Goal: Transaction & Acquisition: Purchase product/service

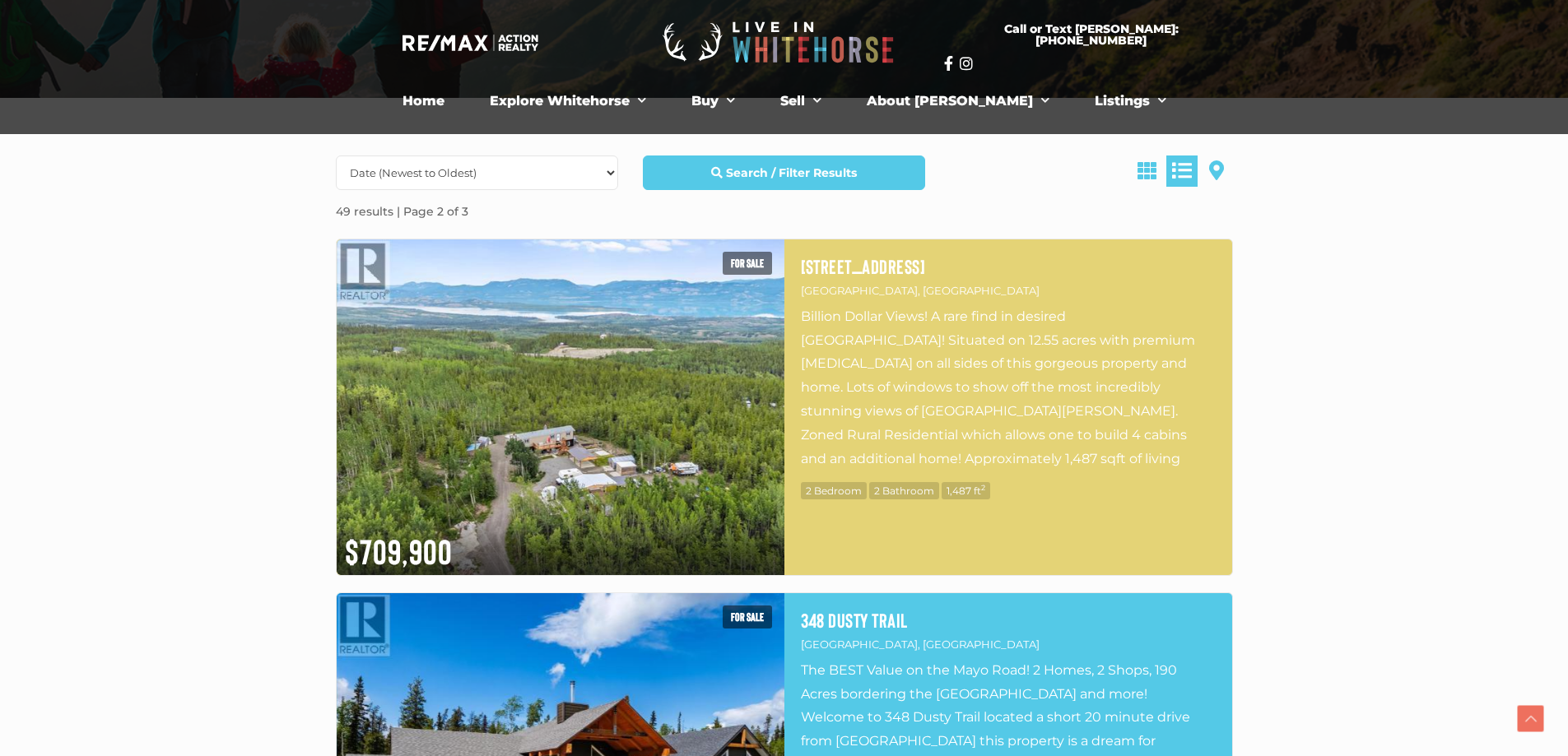
scroll to position [412, 0]
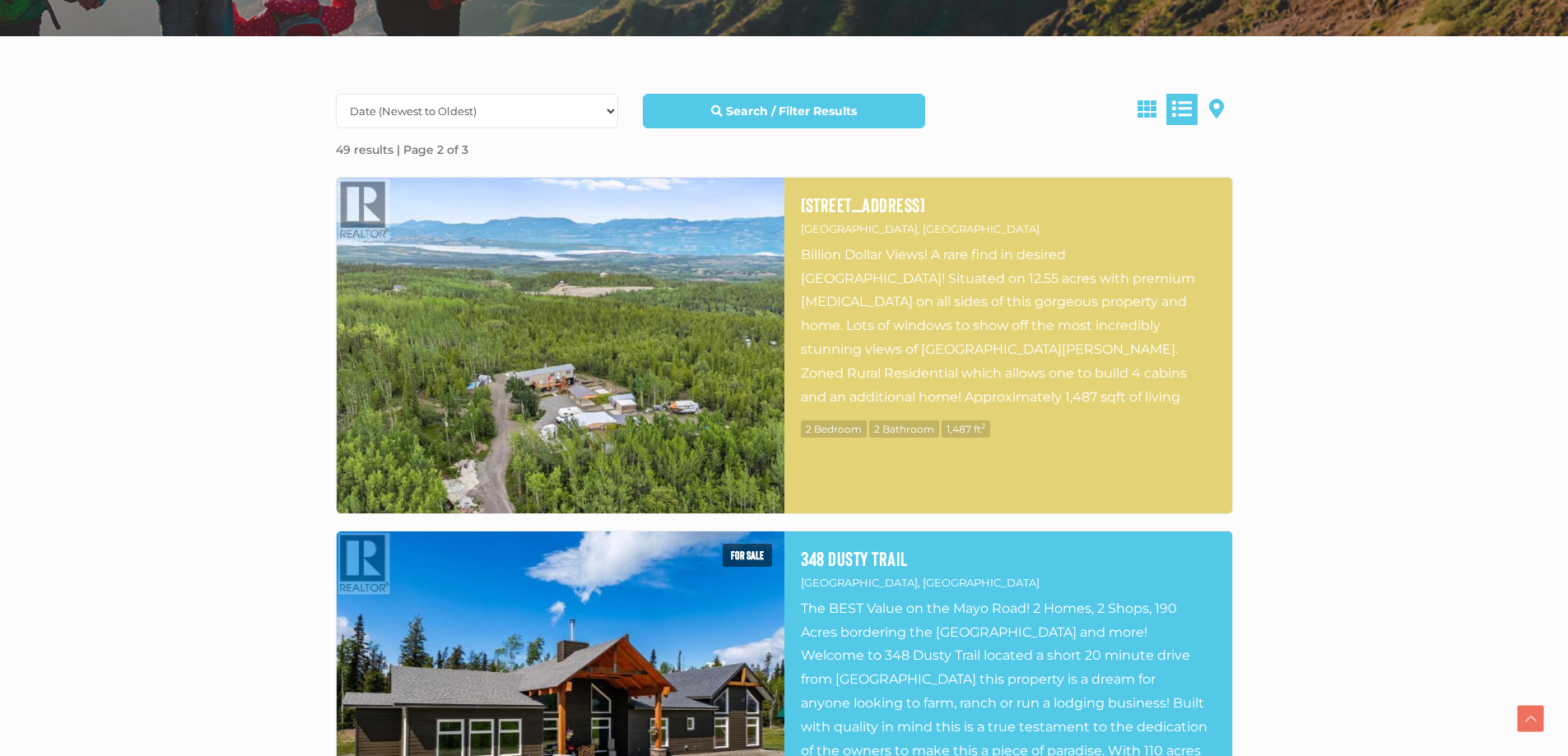
click at [624, 365] on img at bounding box center [560, 346] width 448 height 336
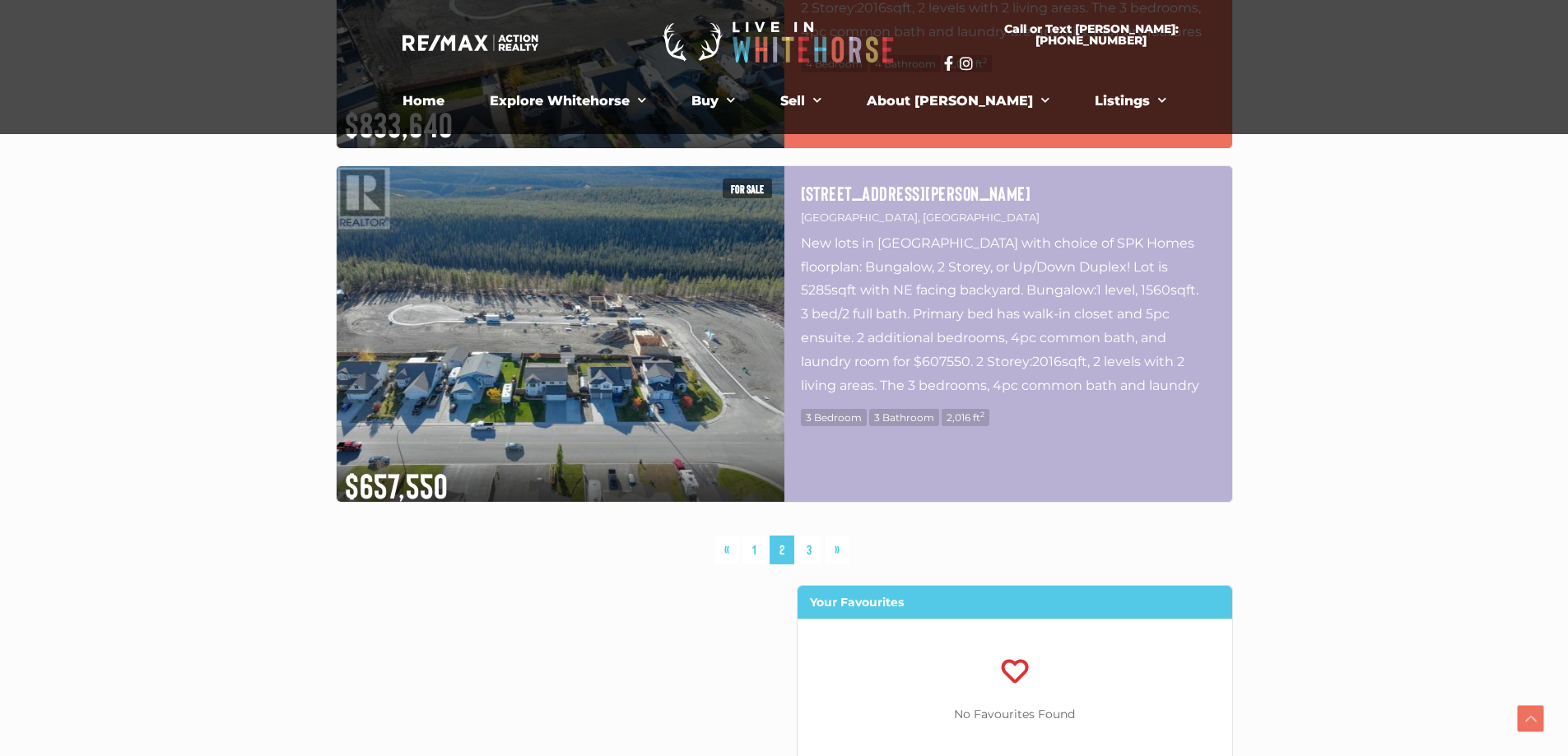
scroll to position [8560, 0]
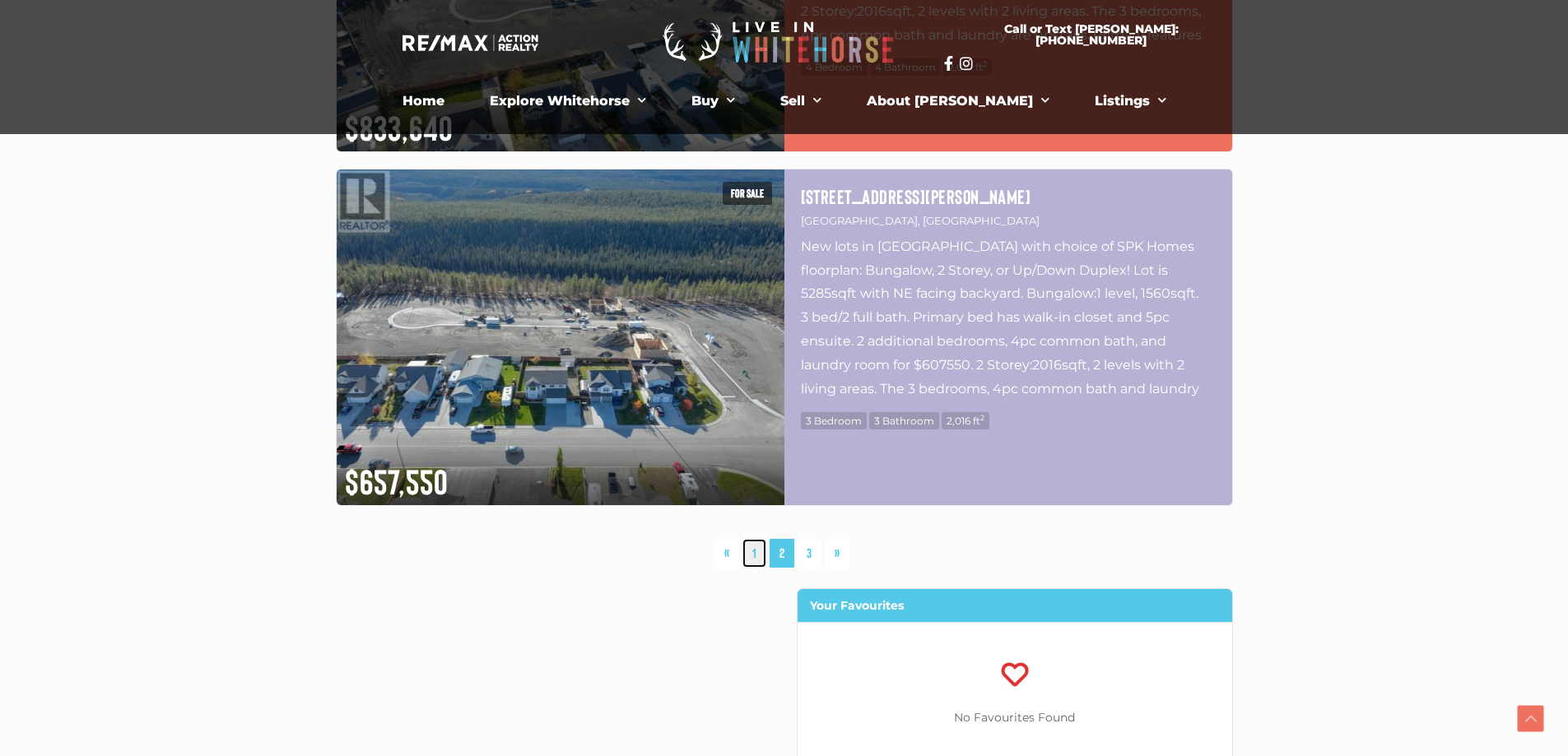
click at [749, 554] on link "1" at bounding box center [754, 553] width 24 height 29
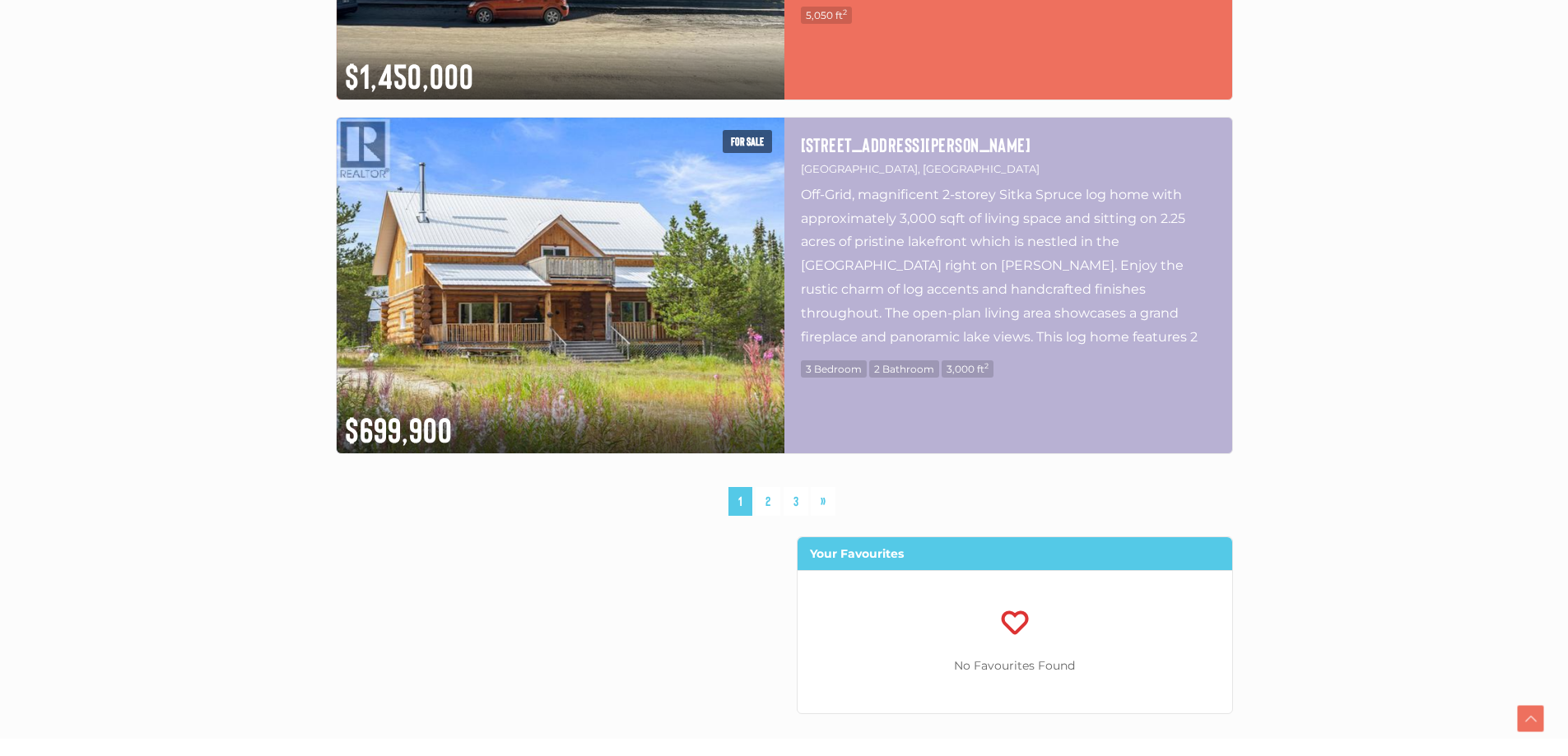
scroll to position [8612, 0]
click at [794, 498] on link "3" at bounding box center [796, 500] width 25 height 29
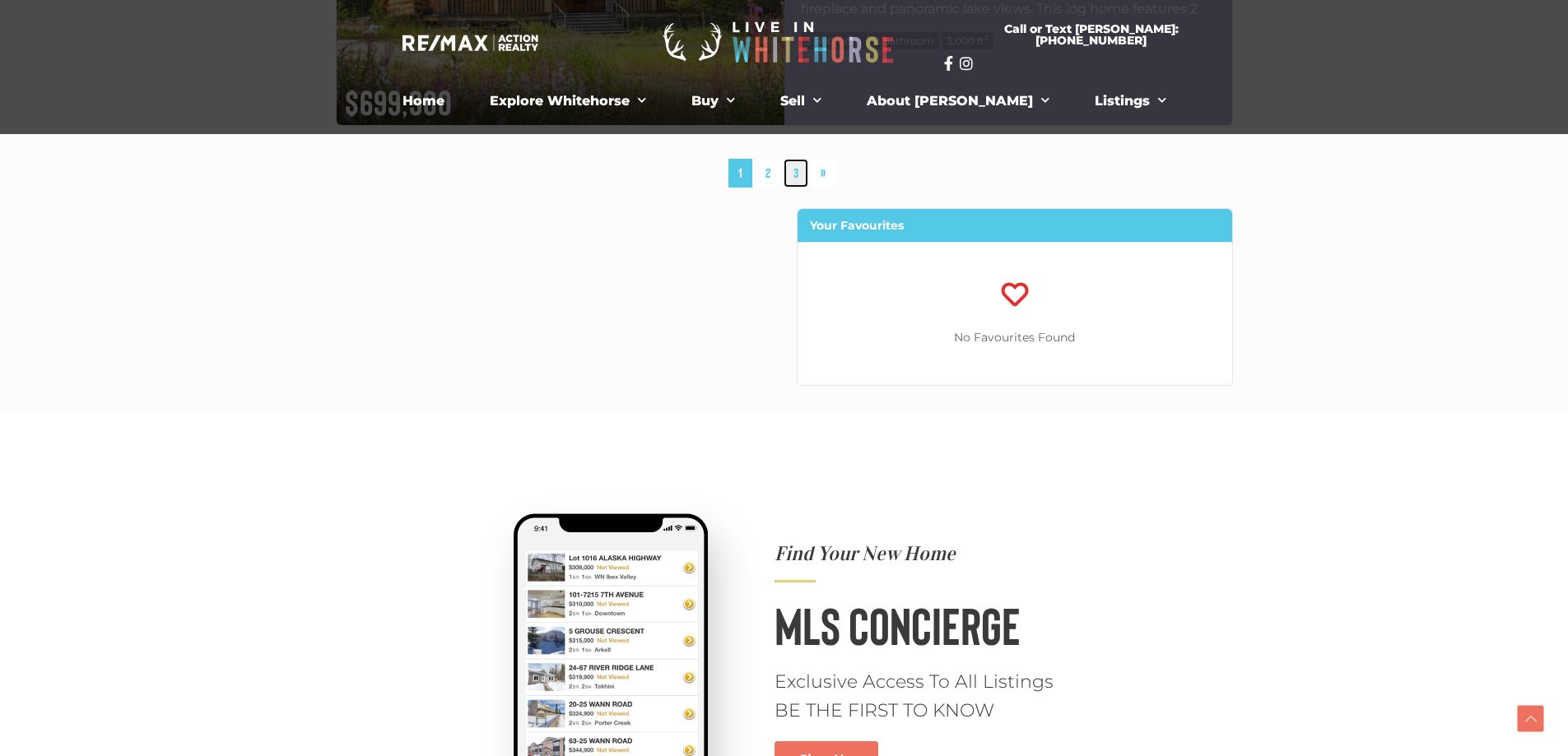
scroll to position [8612, 0]
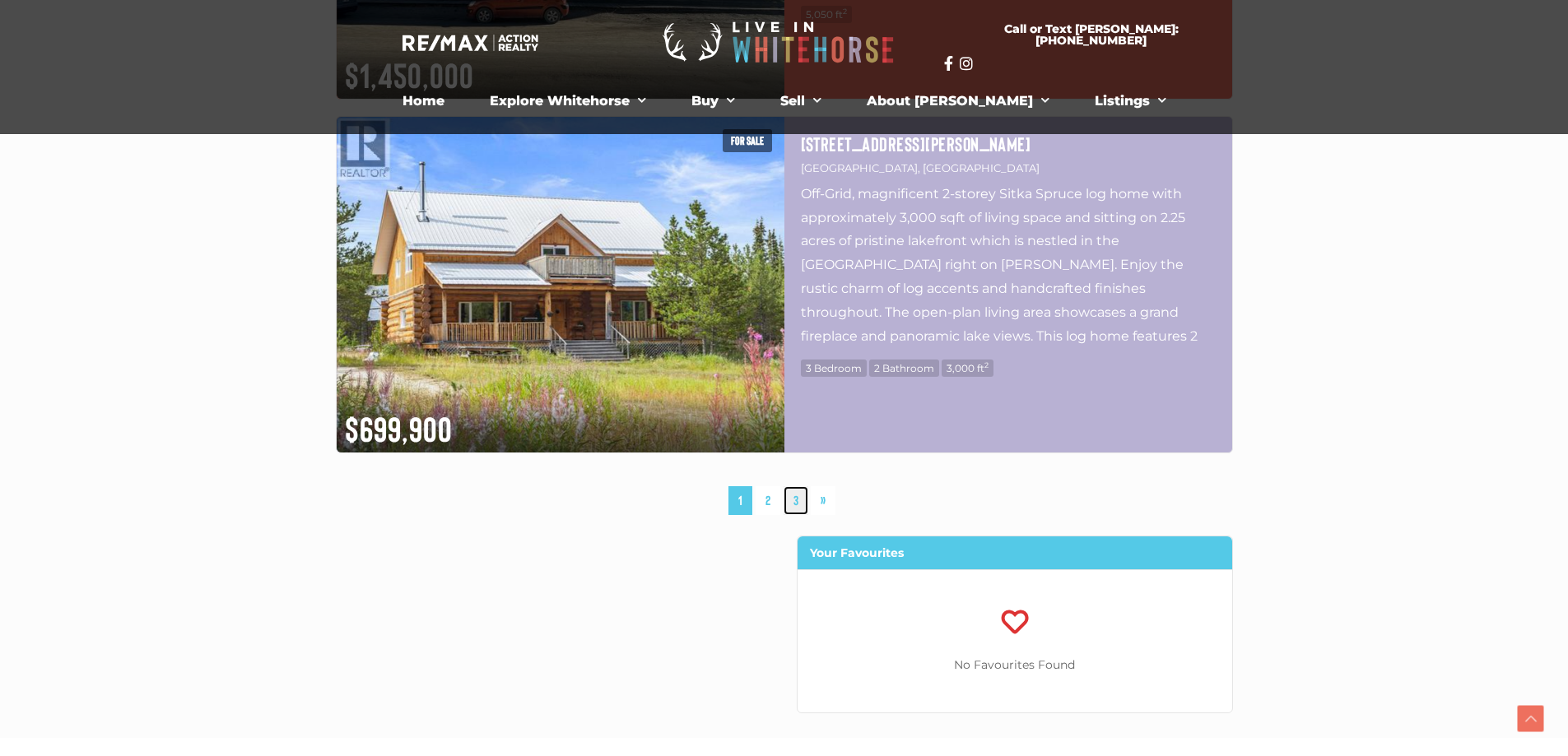
click at [794, 498] on link "3" at bounding box center [796, 500] width 25 height 29
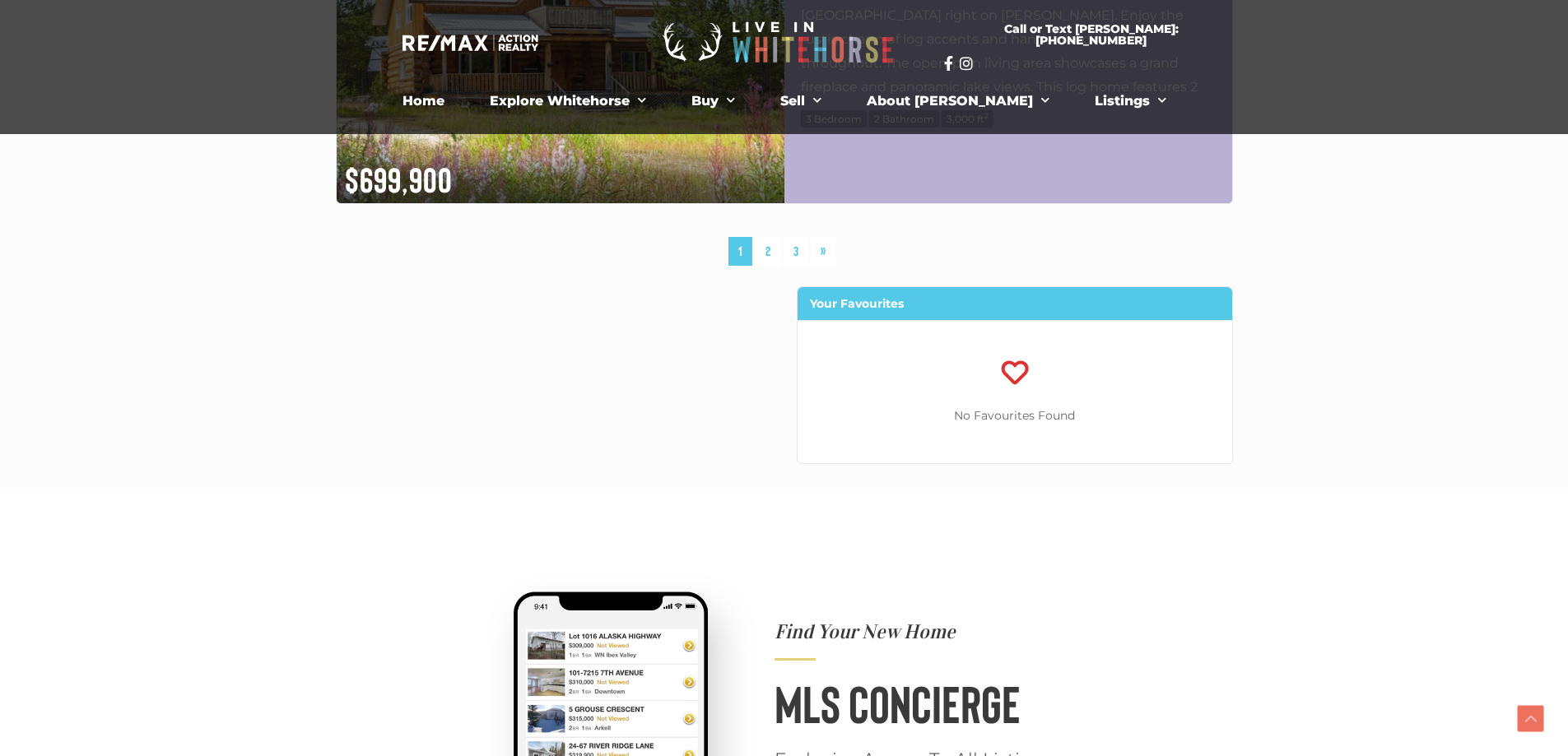
scroll to position [8602, 0]
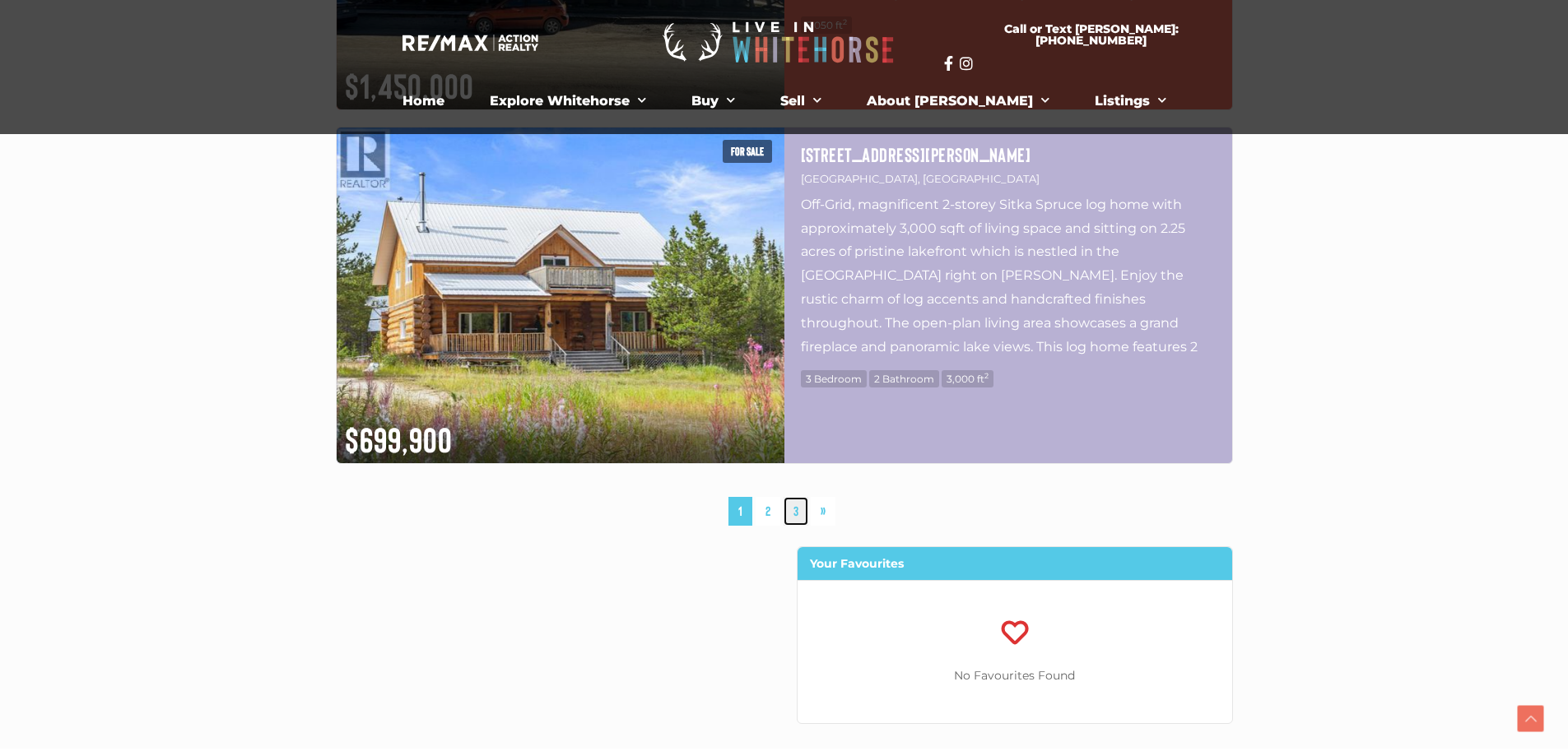
click at [796, 510] on link "3" at bounding box center [796, 511] width 25 height 29
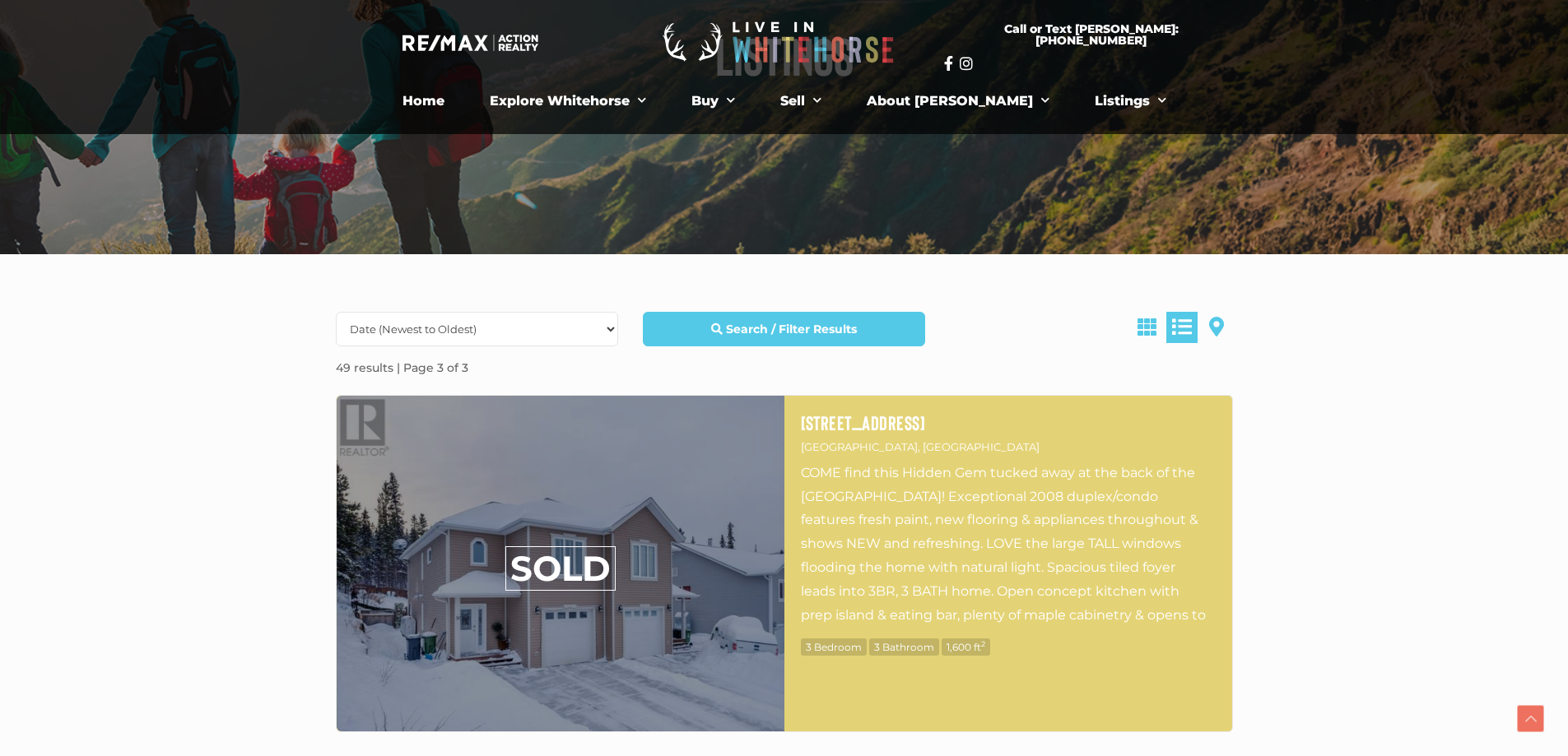
scroll to position [412, 0]
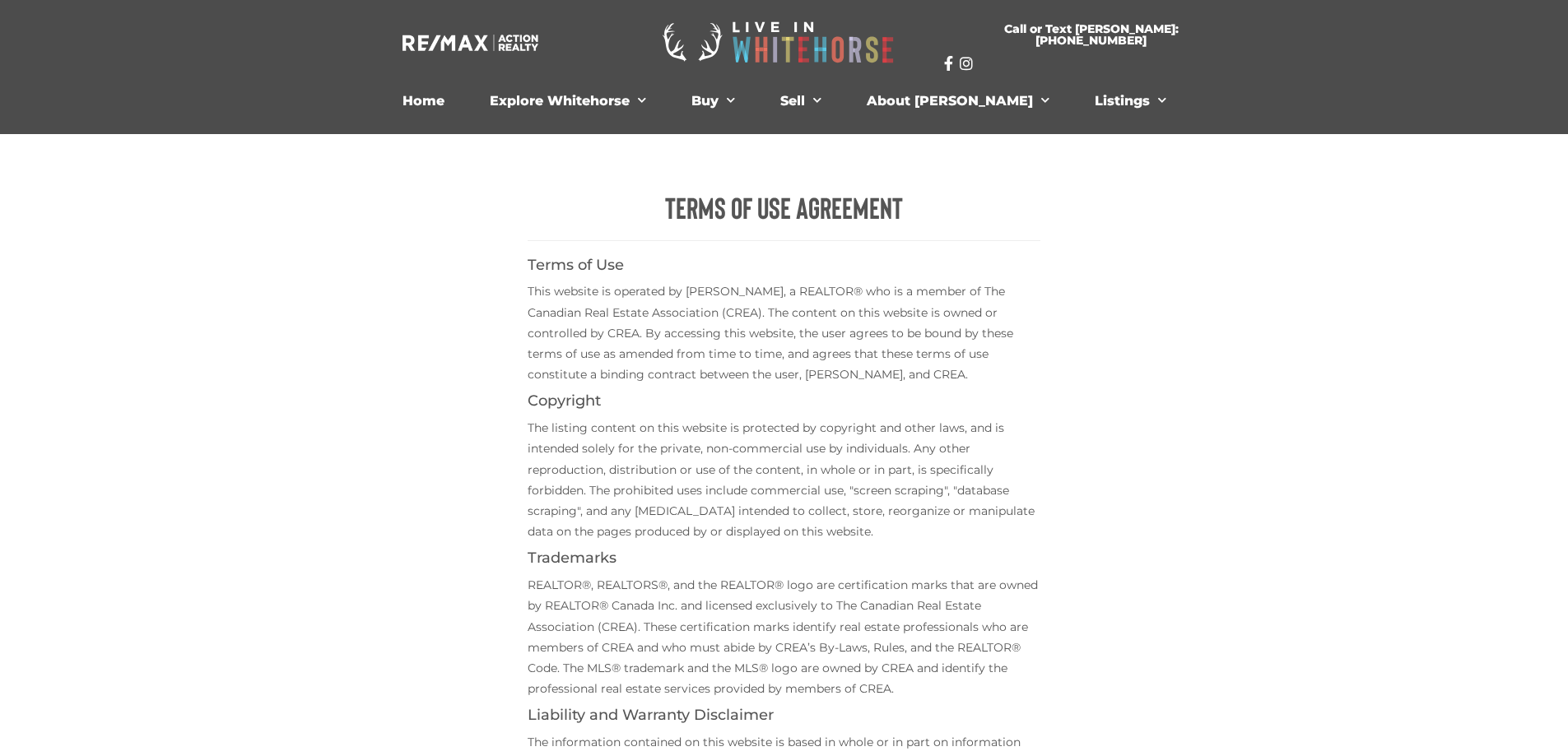
scroll to position [494, 0]
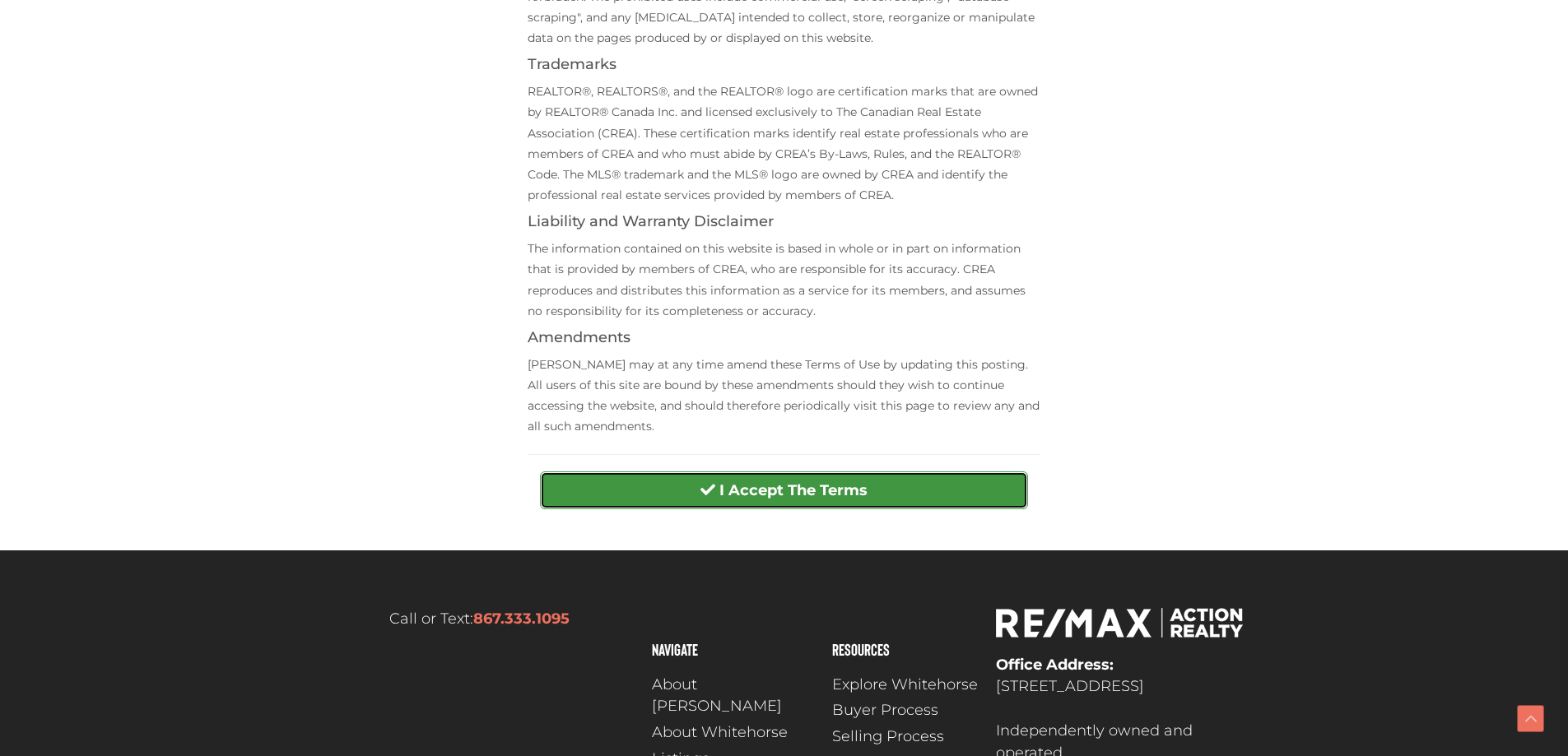
click at [791, 484] on strong "I Accept The Terms" at bounding box center [793, 490] width 148 height 18
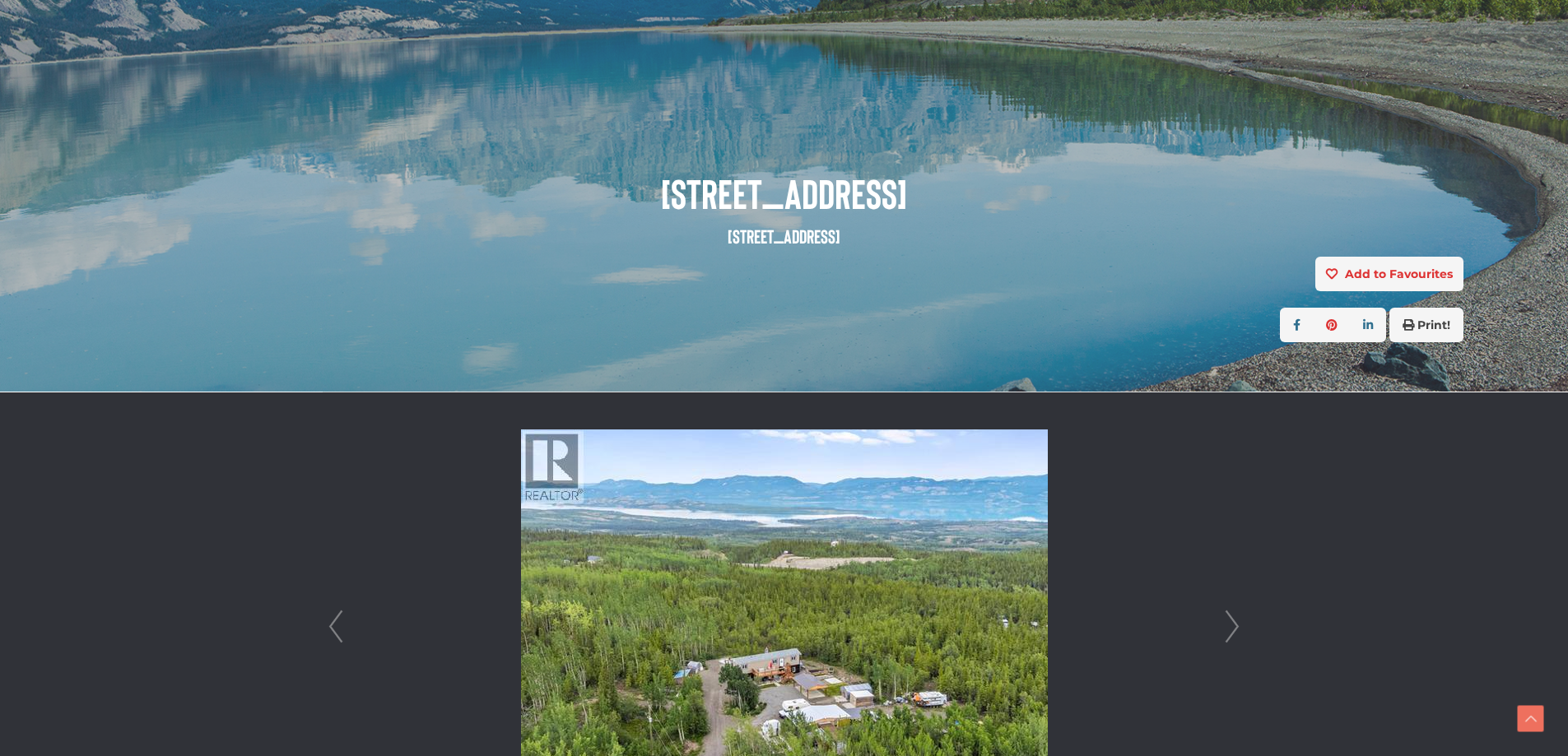
scroll to position [330, 0]
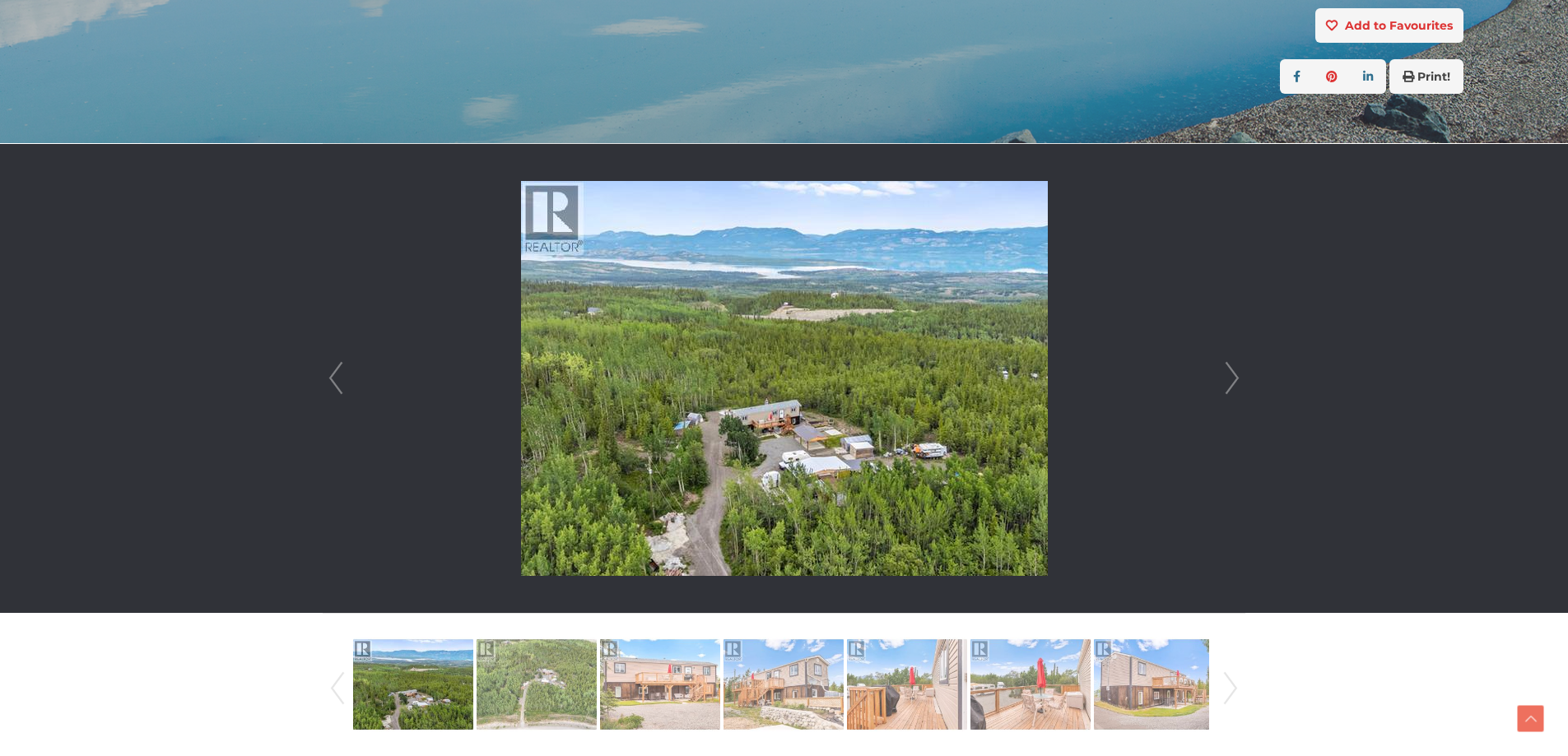
click at [1232, 372] on link "Next" at bounding box center [1232, 378] width 25 height 469
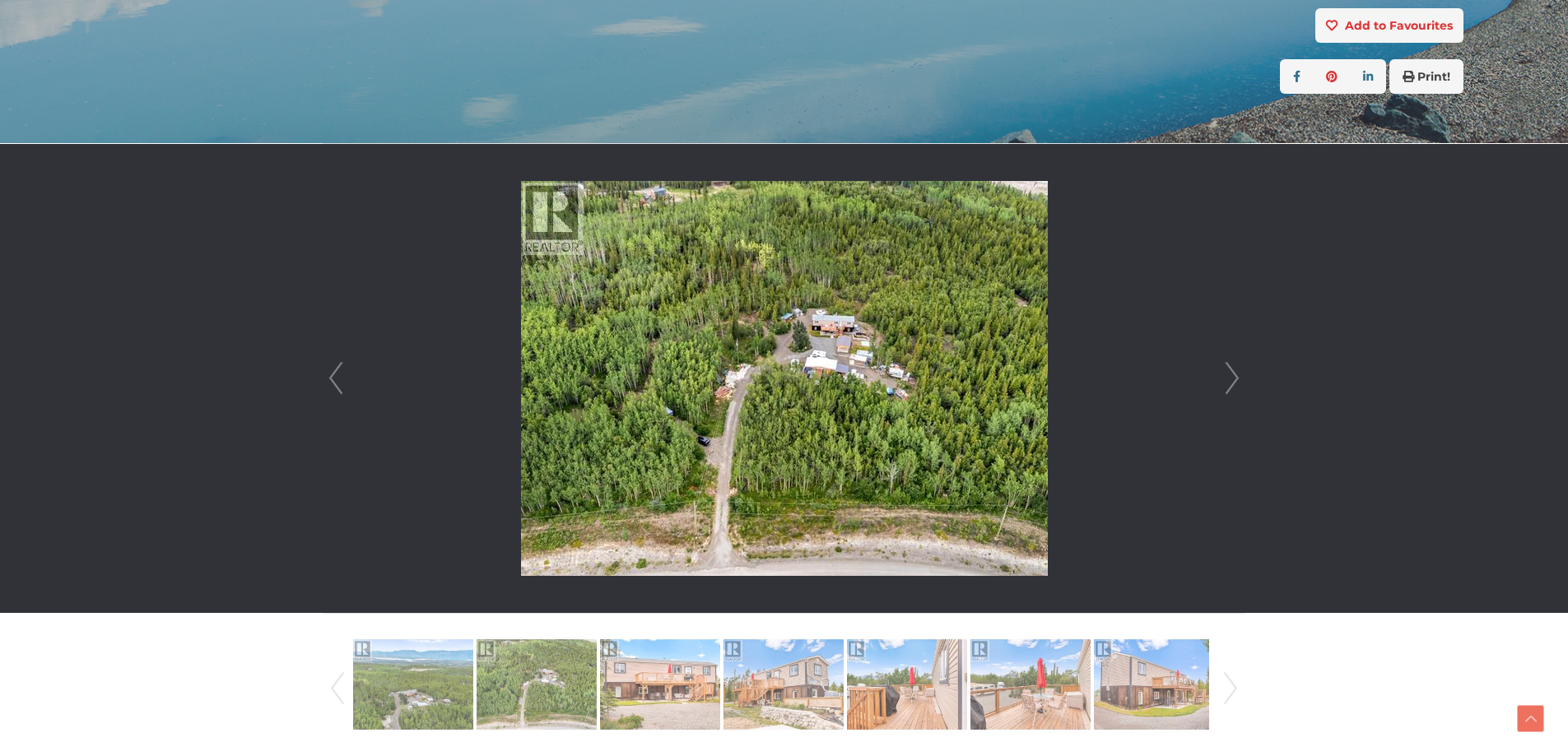
click at [1232, 372] on link "Next" at bounding box center [1232, 378] width 25 height 469
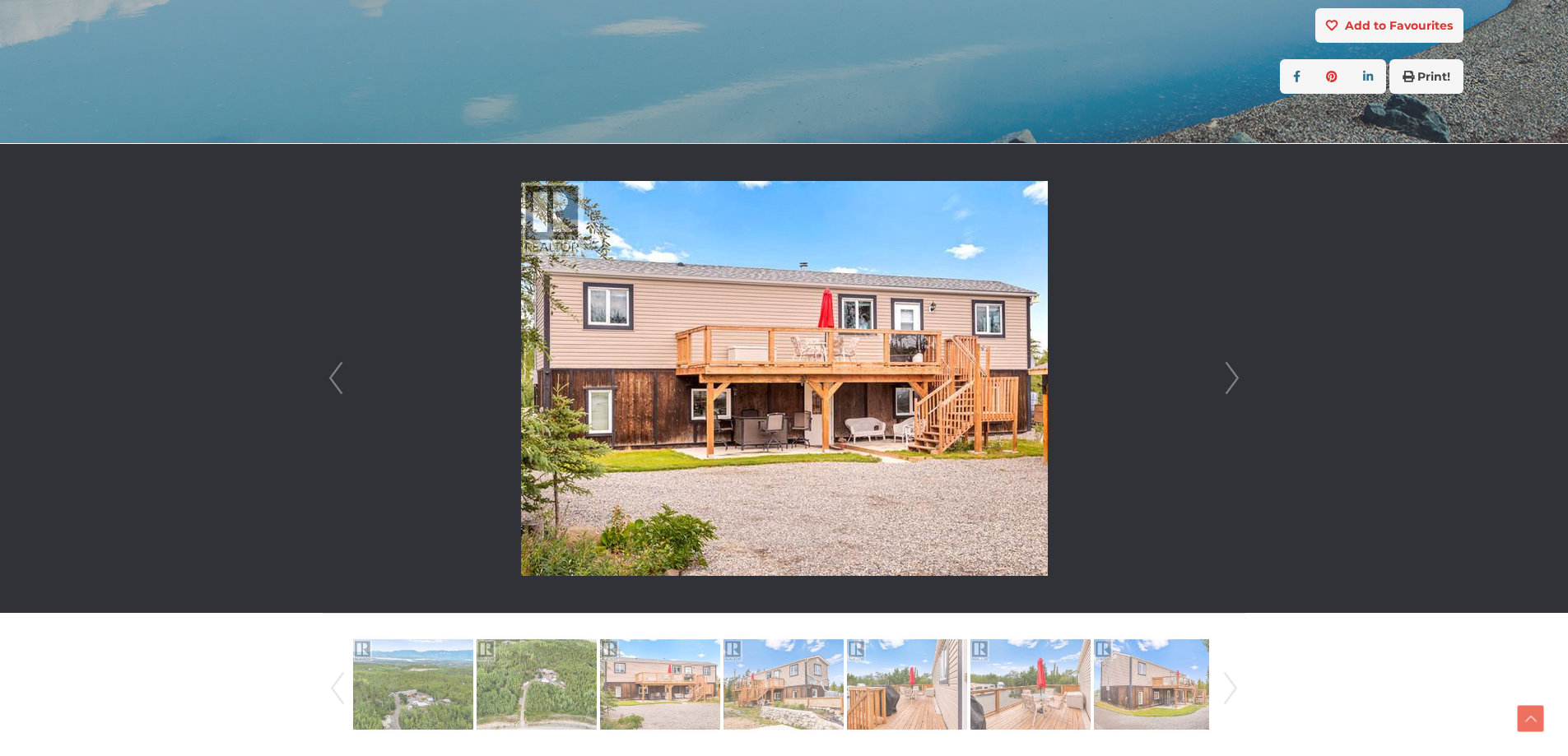
click at [1232, 372] on link "Next" at bounding box center [1232, 378] width 25 height 469
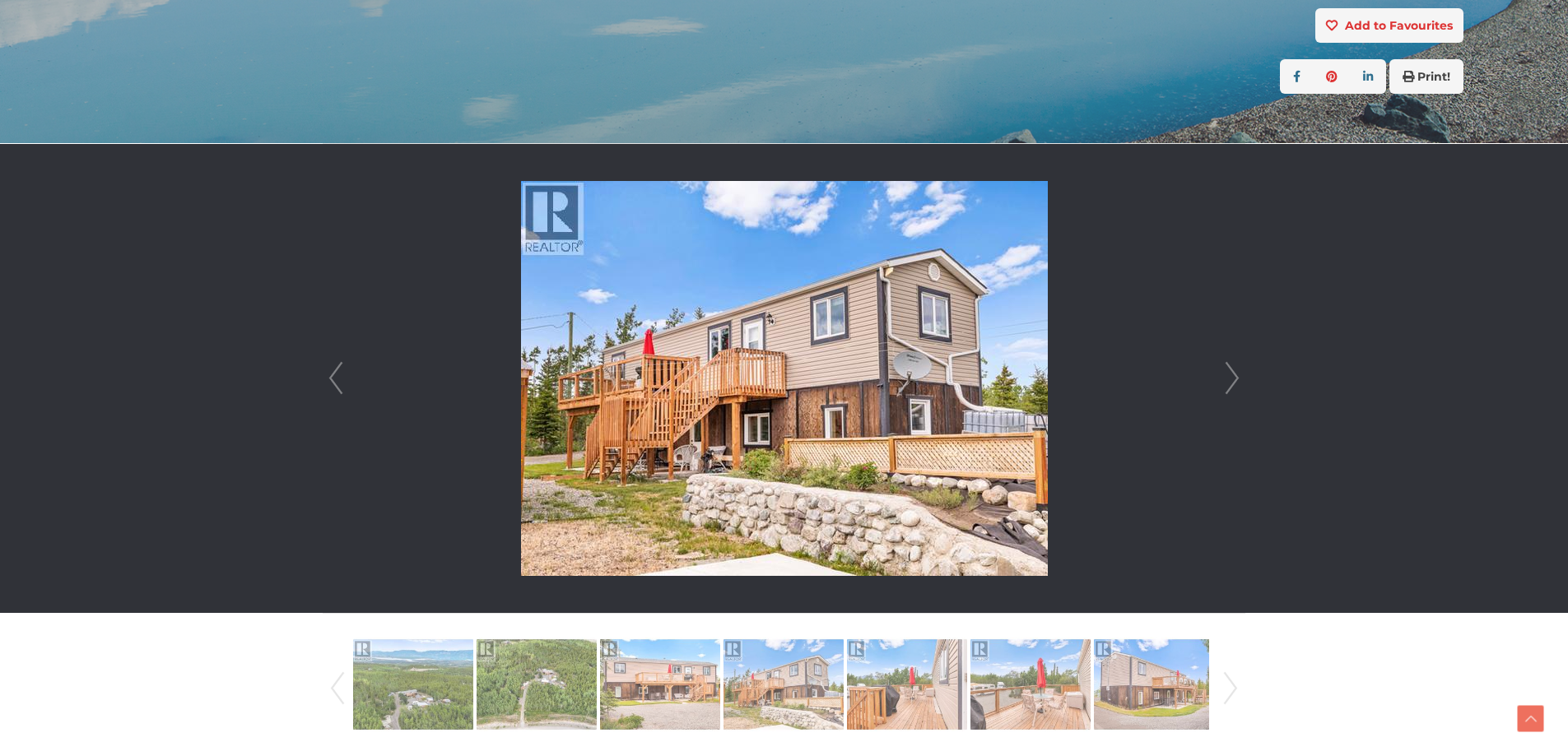
click at [1232, 372] on link "Next" at bounding box center [1232, 378] width 25 height 469
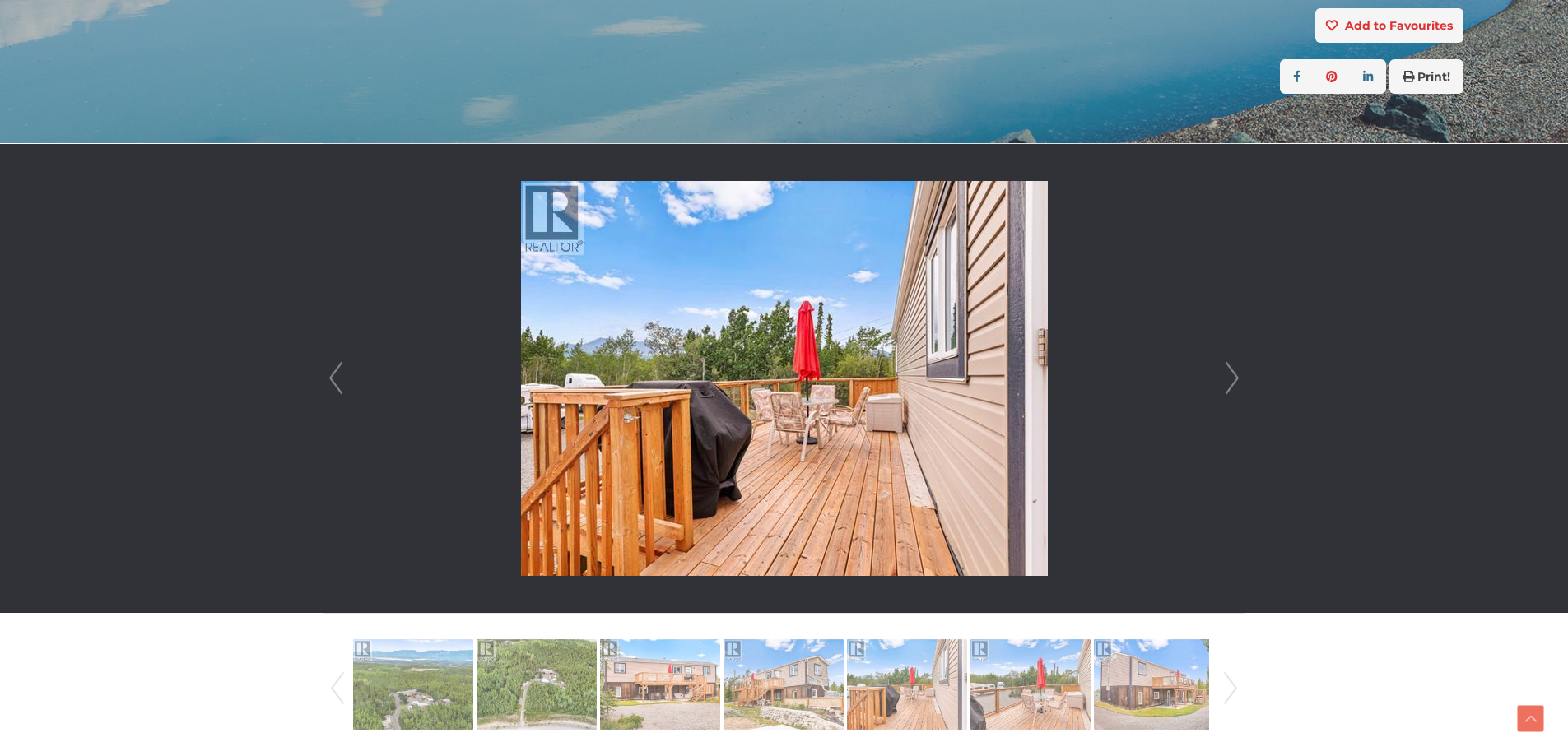
click at [1232, 372] on link "Next" at bounding box center [1232, 378] width 25 height 469
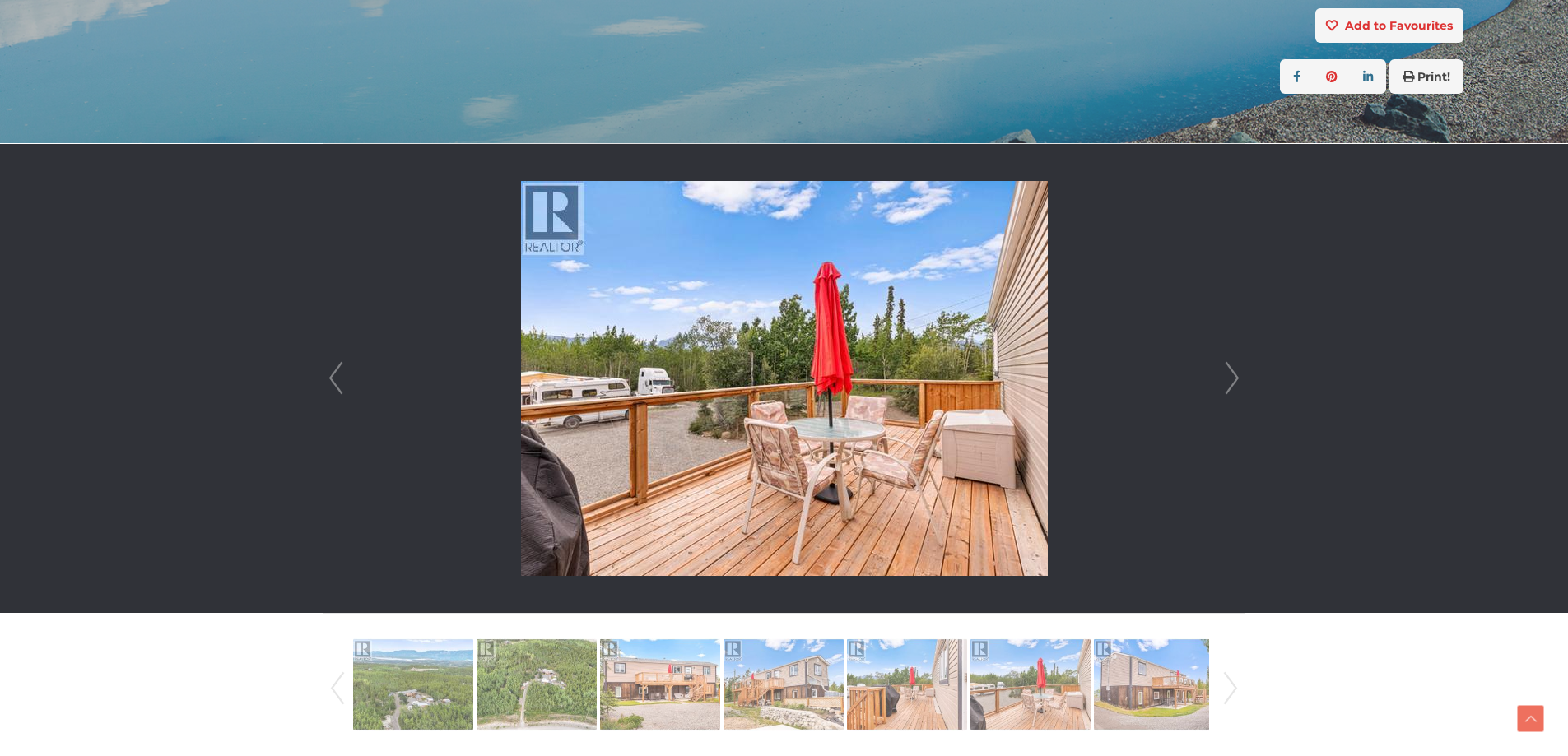
click at [1232, 372] on link "Next" at bounding box center [1232, 378] width 25 height 469
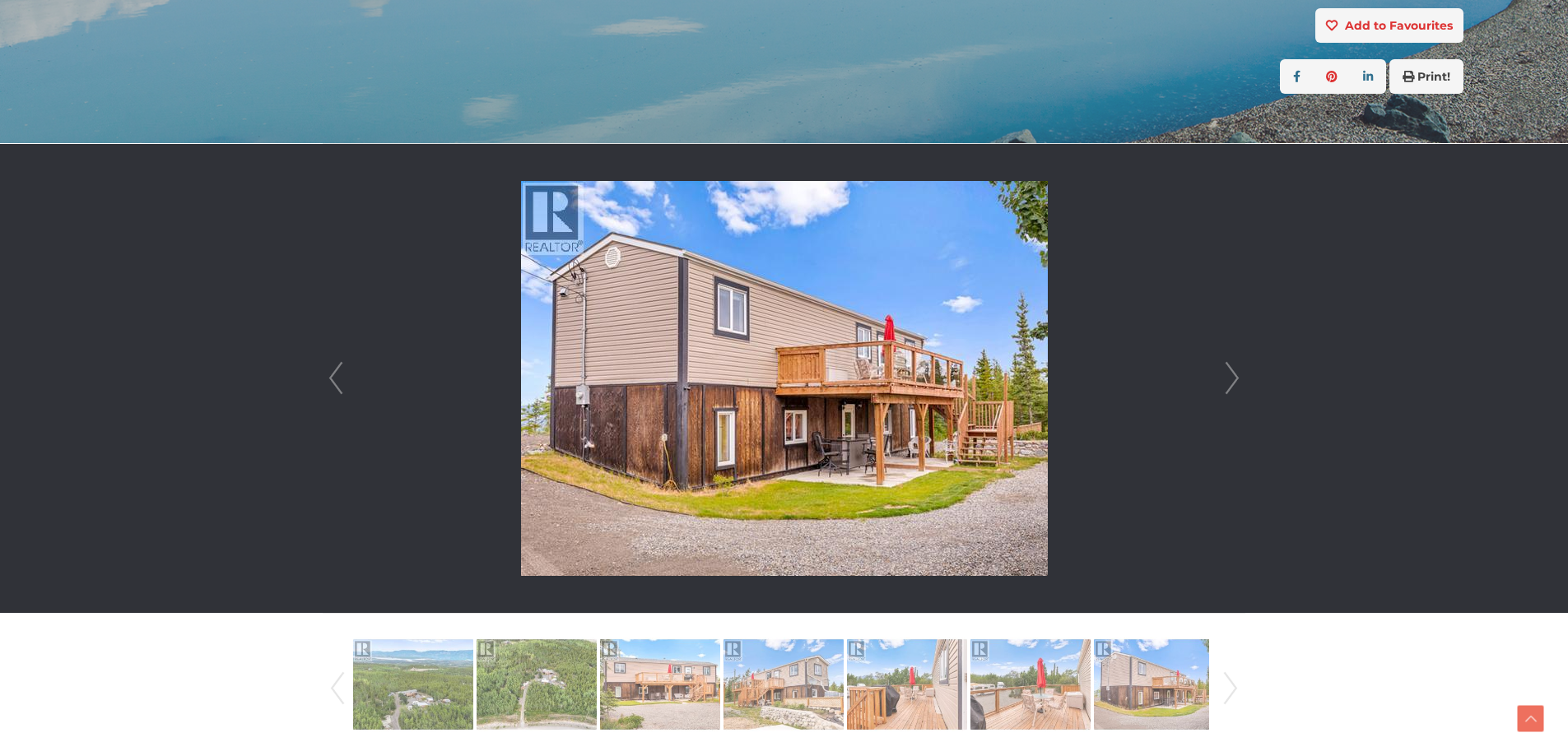
click at [1232, 372] on link "Next" at bounding box center [1232, 378] width 25 height 469
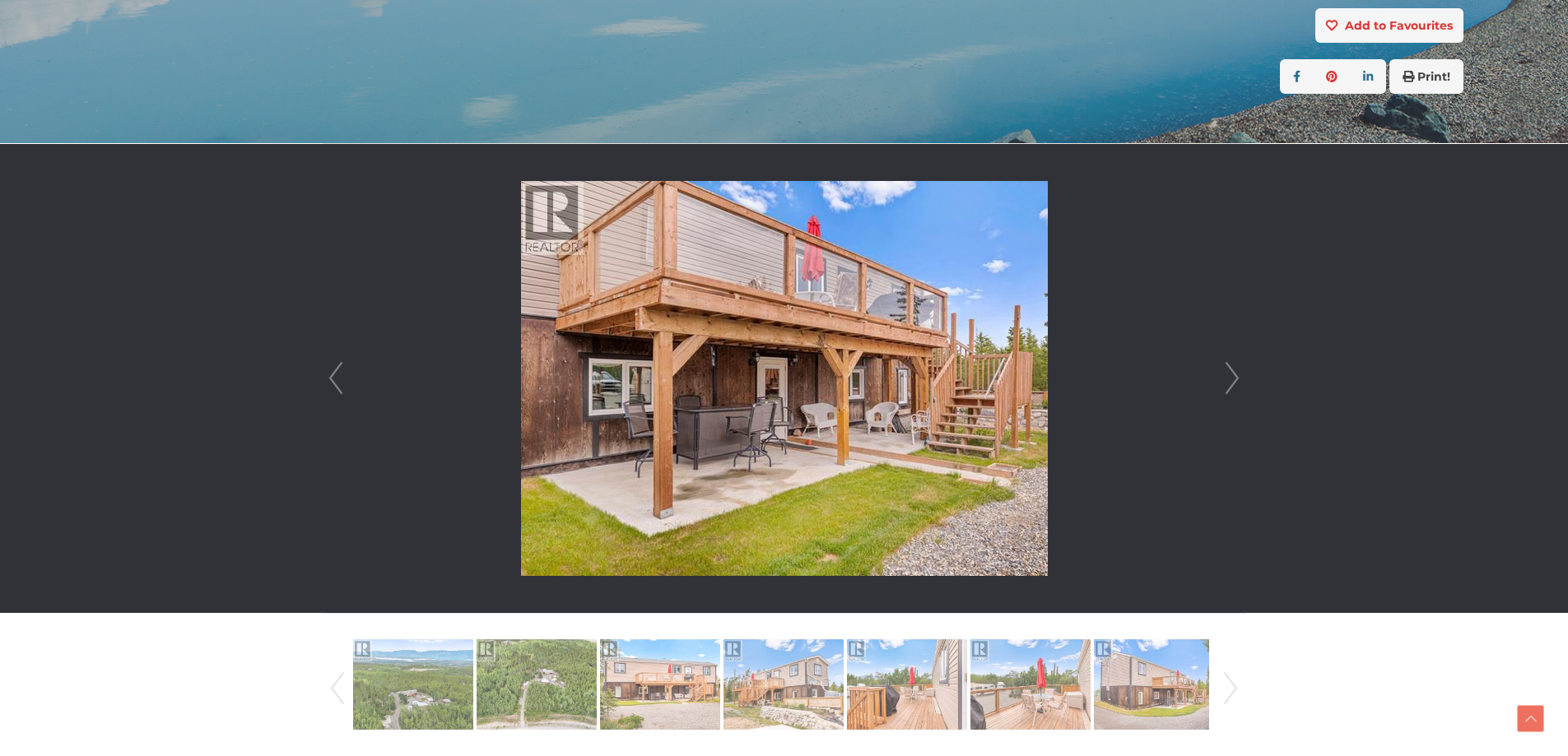
click at [1232, 372] on link "Next" at bounding box center [1232, 378] width 25 height 469
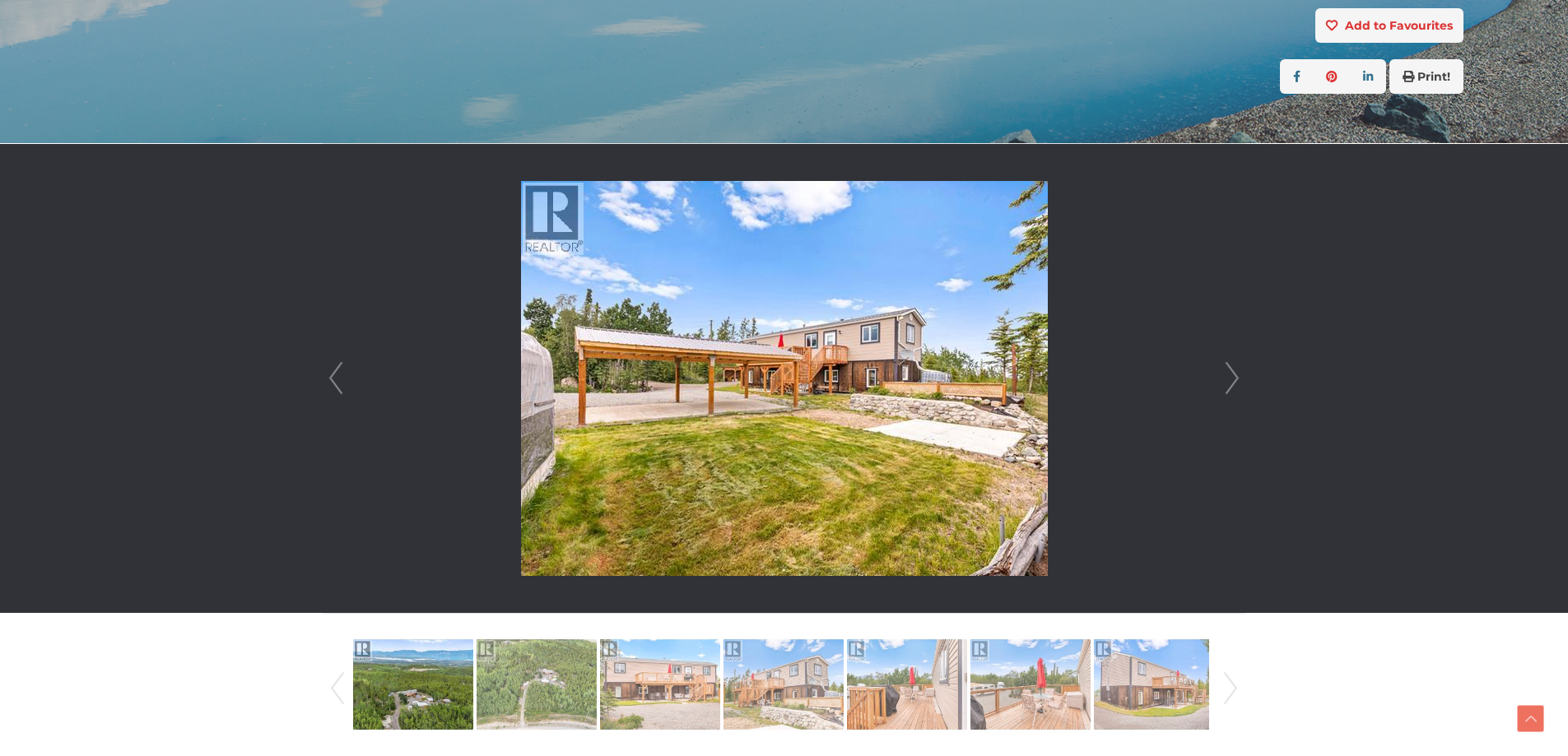
click at [1232, 372] on link "Next" at bounding box center [1232, 378] width 25 height 469
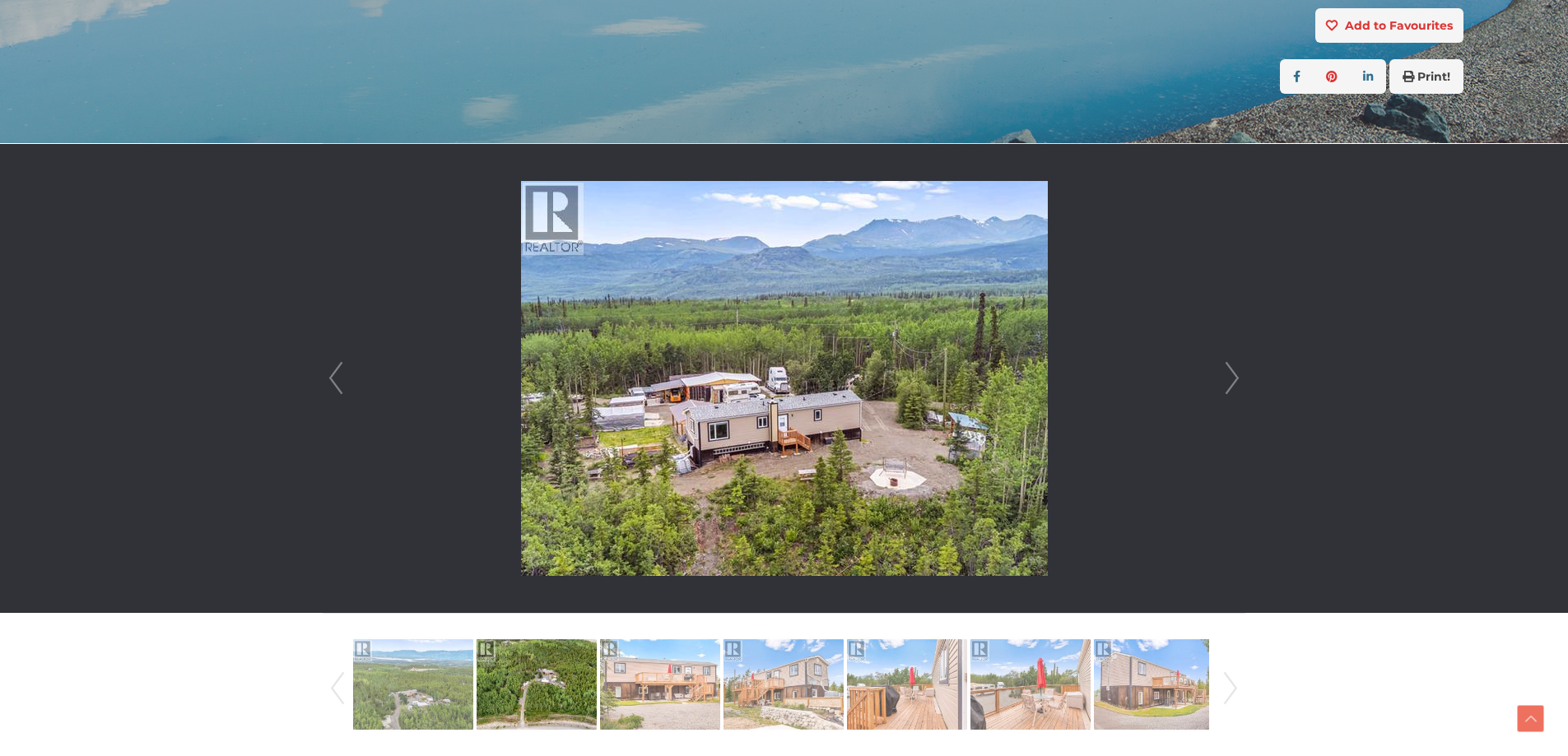
click at [1232, 372] on link "Next" at bounding box center [1232, 378] width 25 height 469
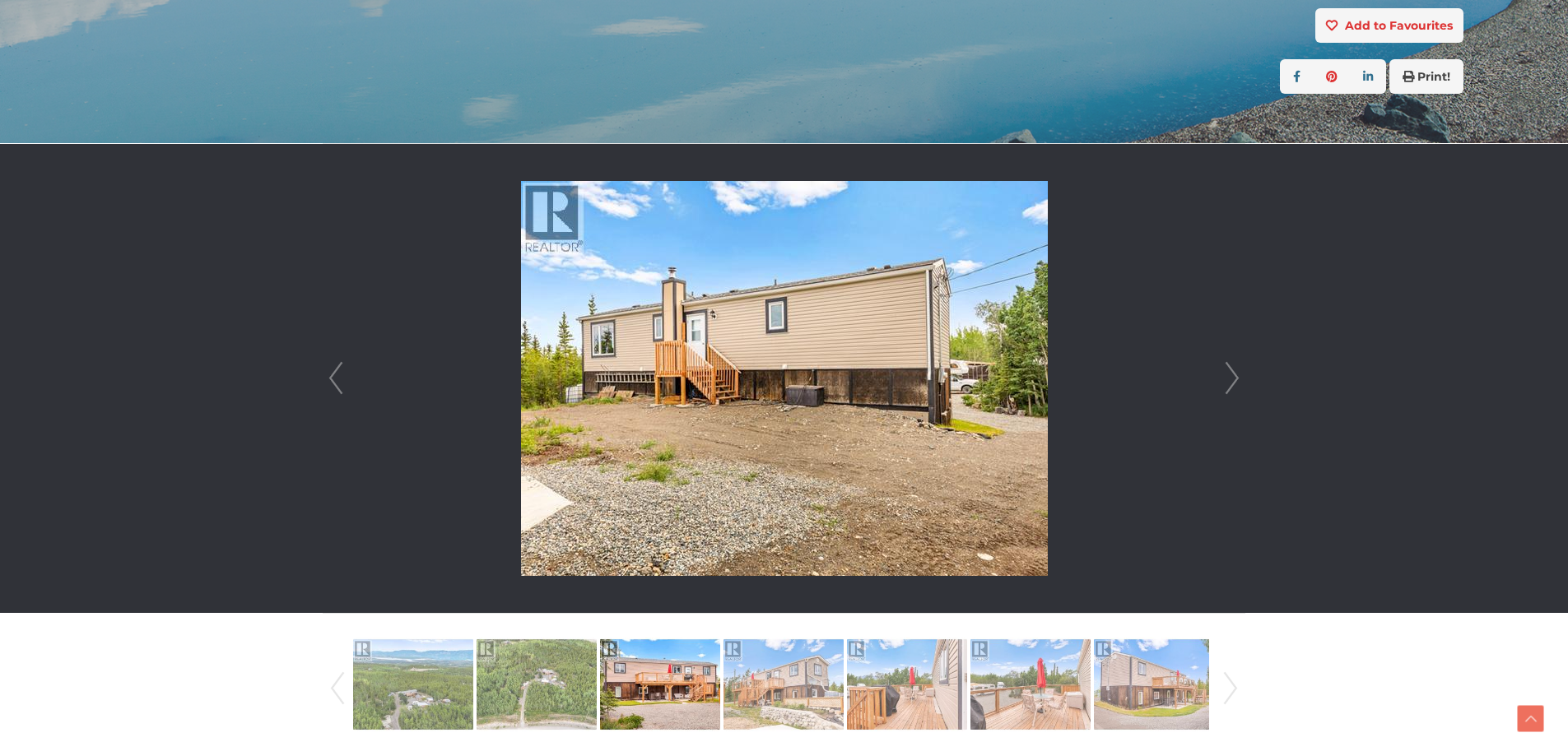
click at [1232, 372] on link "Next" at bounding box center [1232, 378] width 25 height 469
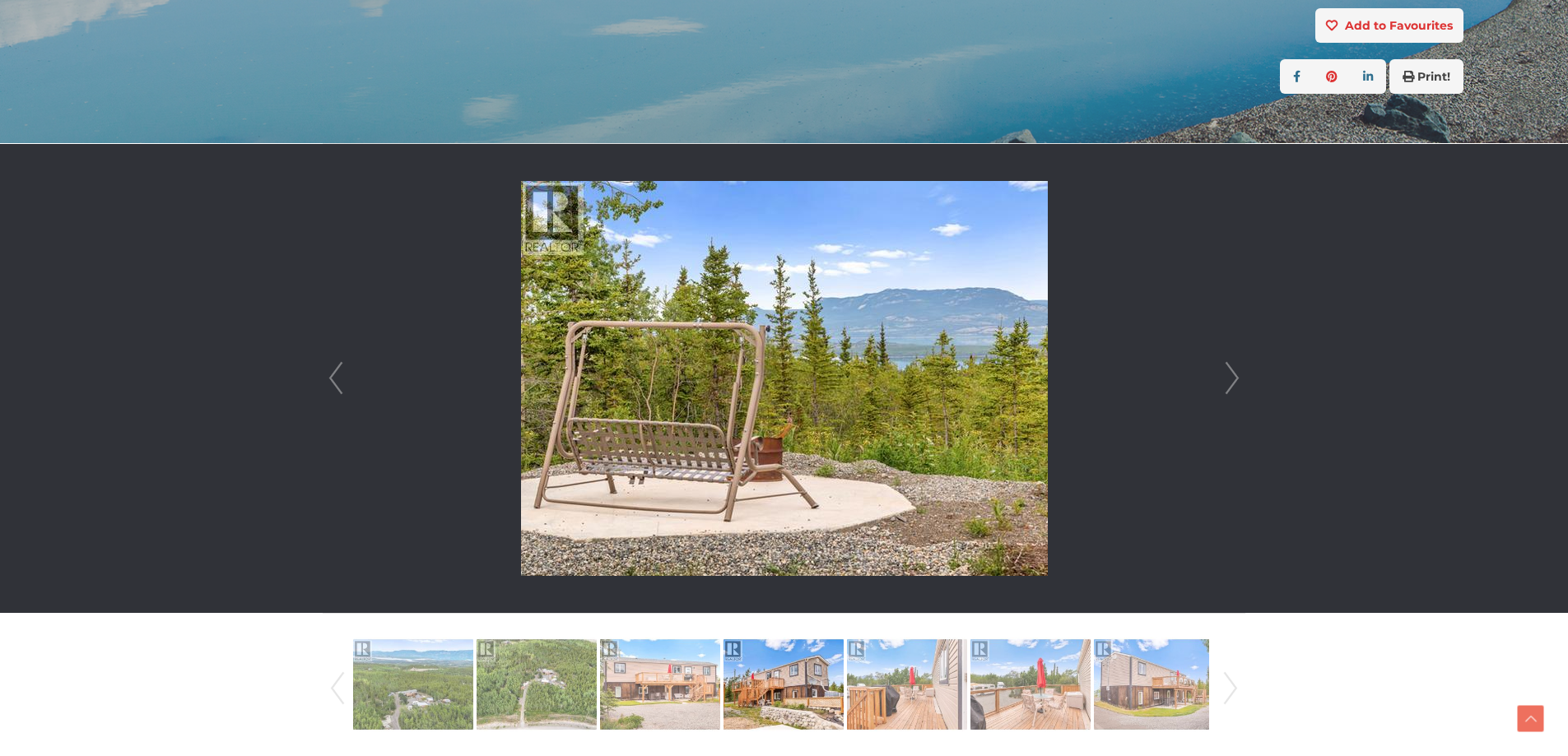
click at [1232, 372] on link "Next" at bounding box center [1232, 378] width 25 height 469
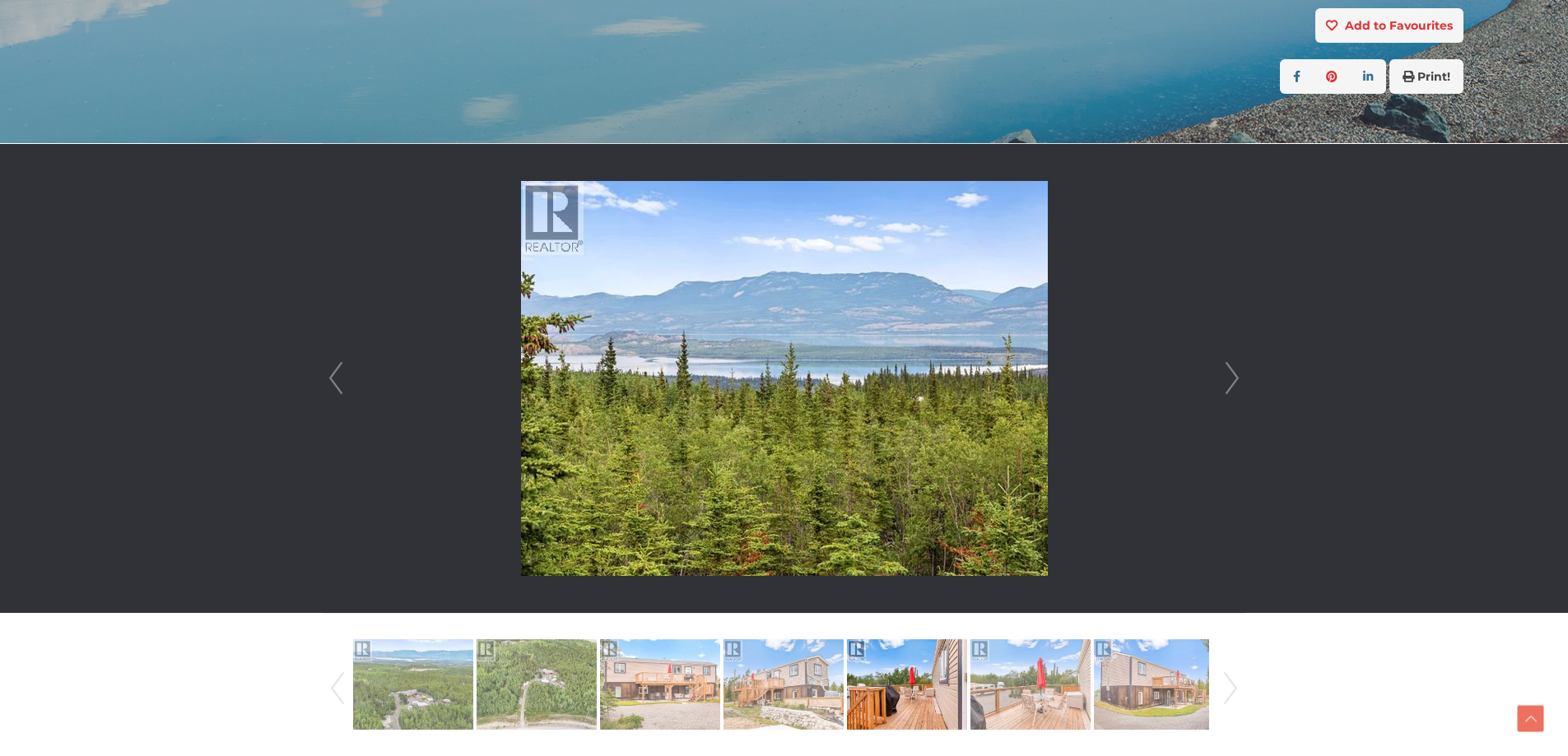
click at [1232, 372] on link "Next" at bounding box center [1232, 378] width 25 height 469
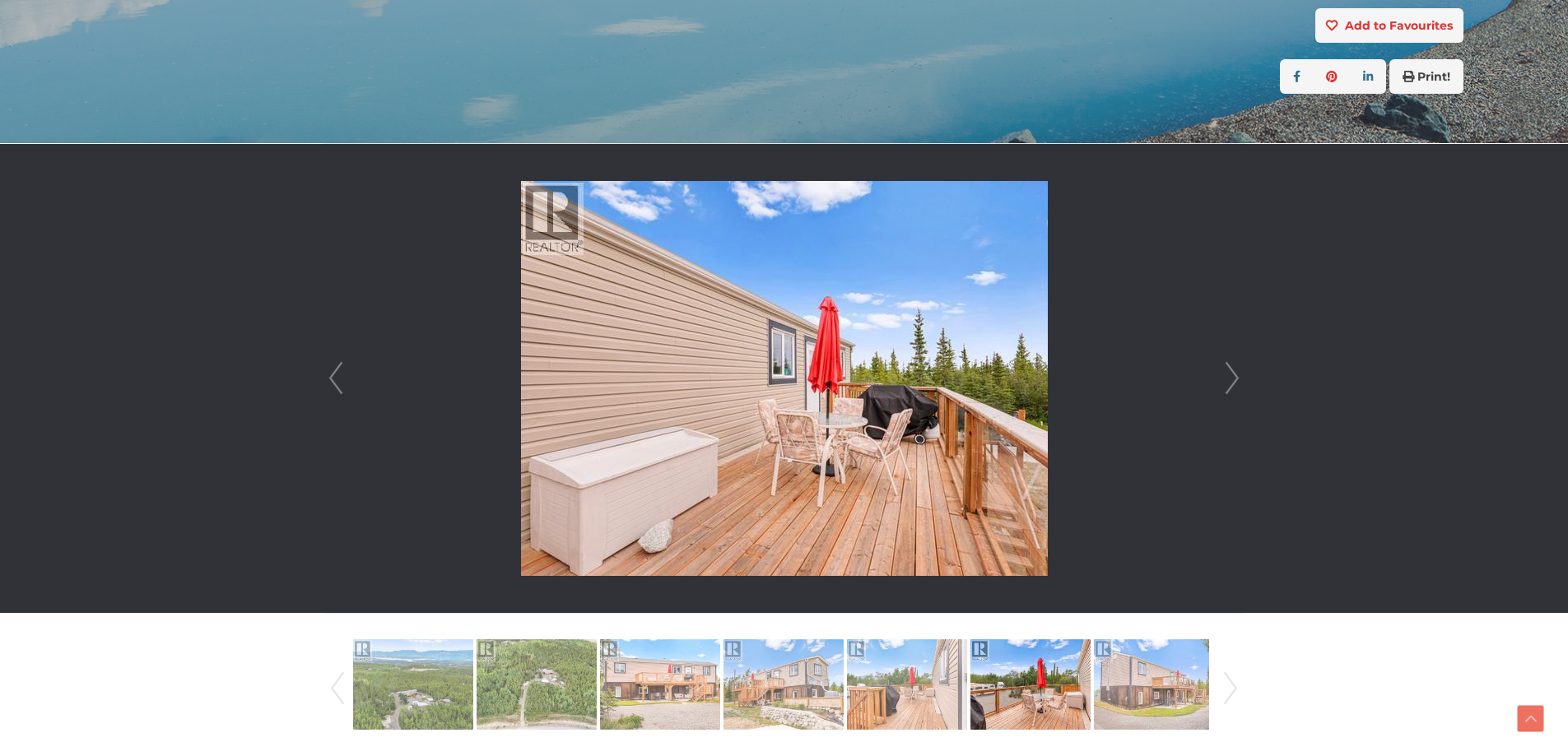
click at [1232, 372] on link "Next" at bounding box center [1232, 378] width 25 height 469
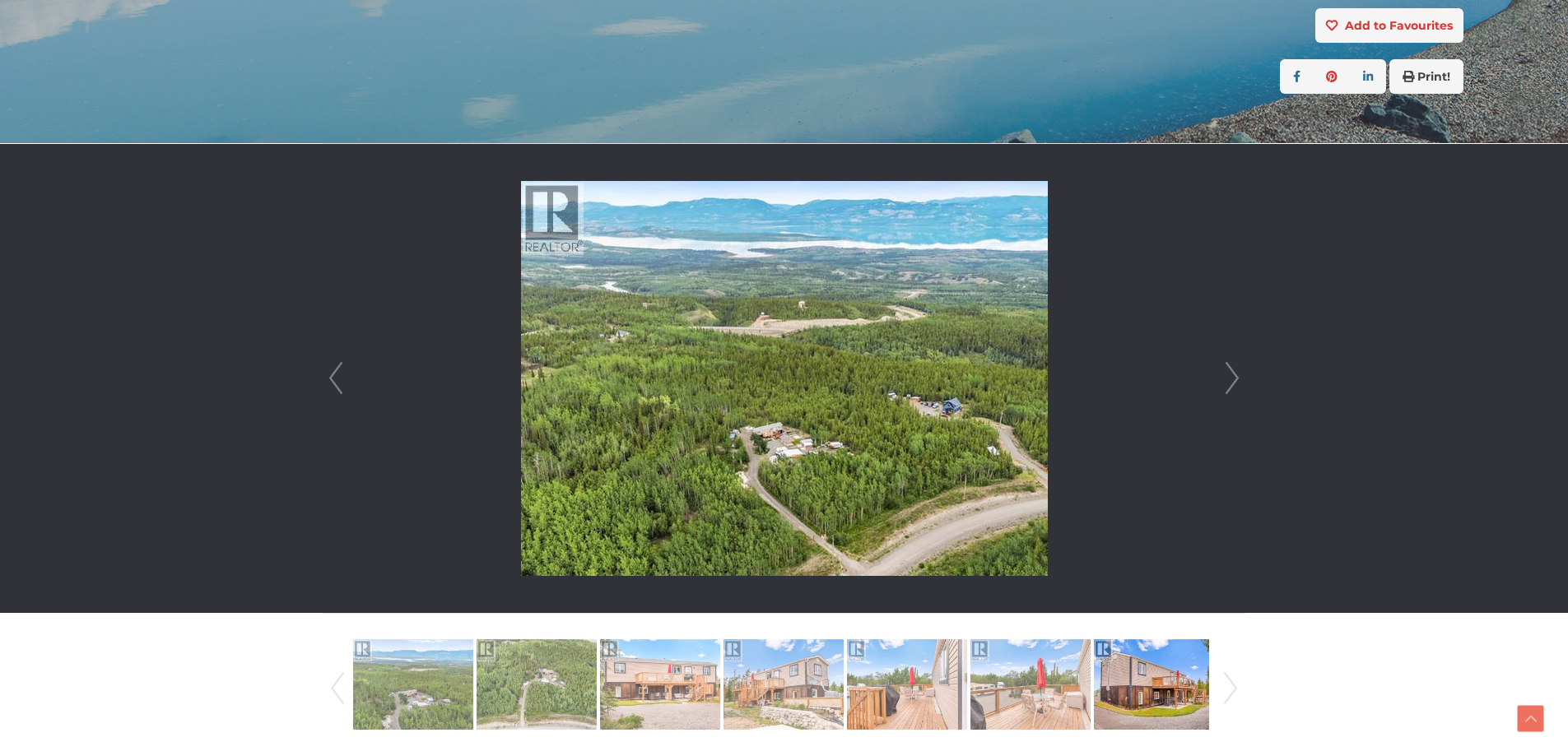
click at [1232, 372] on link "Next" at bounding box center [1232, 378] width 25 height 469
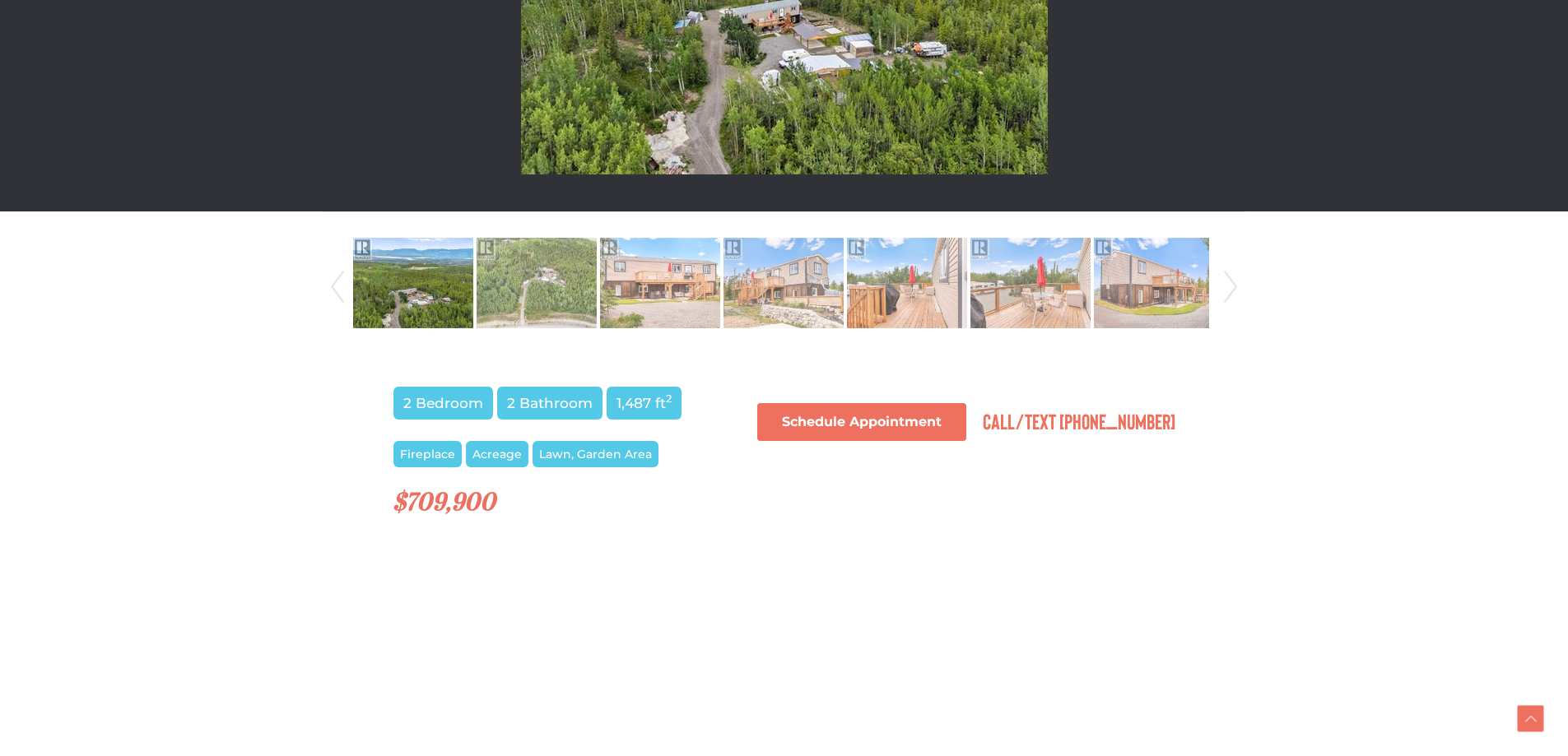
scroll to position [741, 0]
